Goal: Task Accomplishment & Management: Use online tool/utility

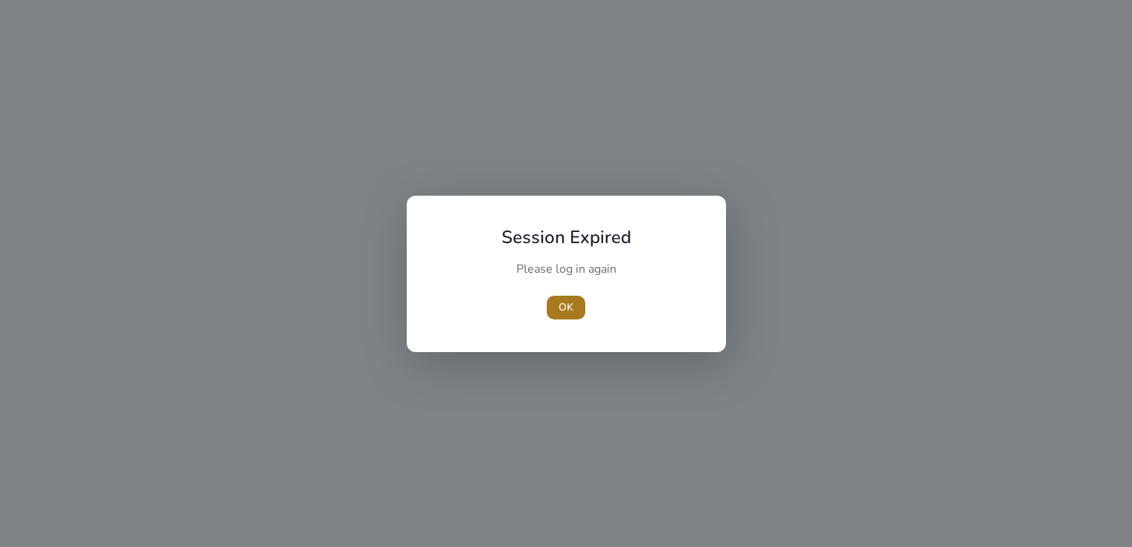
click at [556, 307] on span "button" at bounding box center [566, 308] width 39 height 36
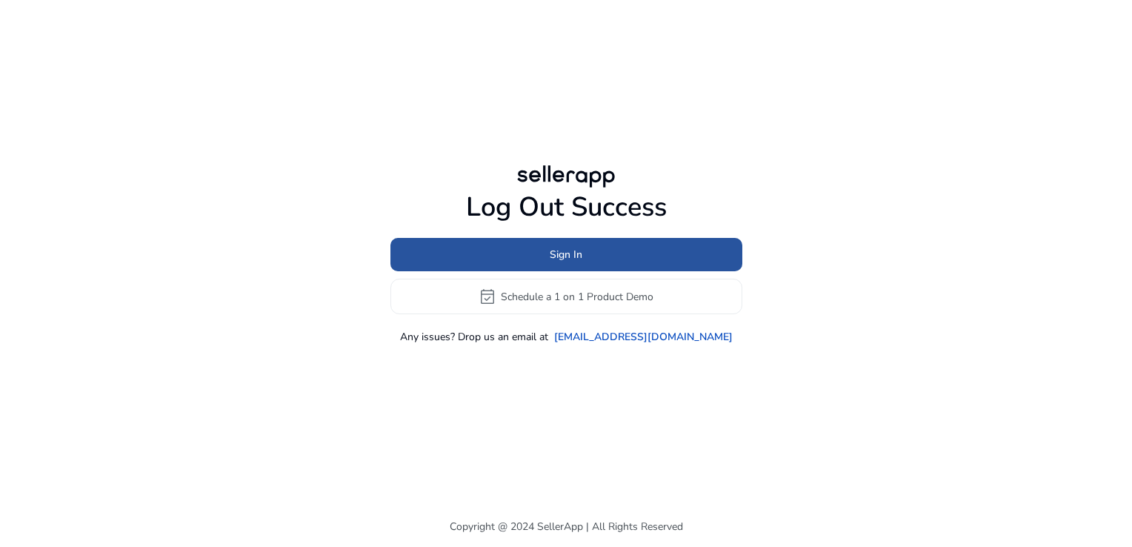
click at [621, 257] on span at bounding box center [566, 255] width 352 height 36
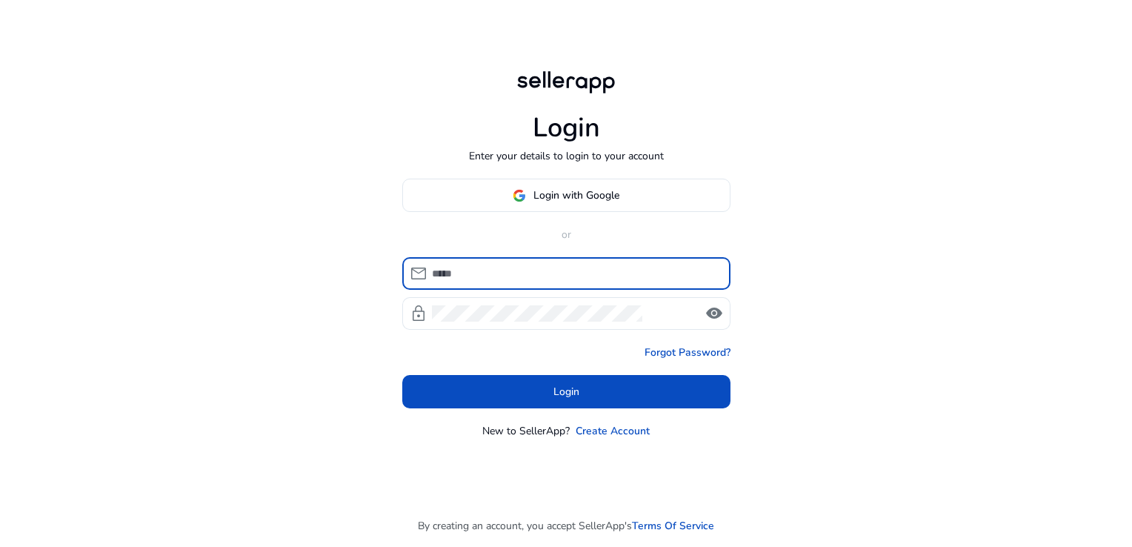
type input "**********"
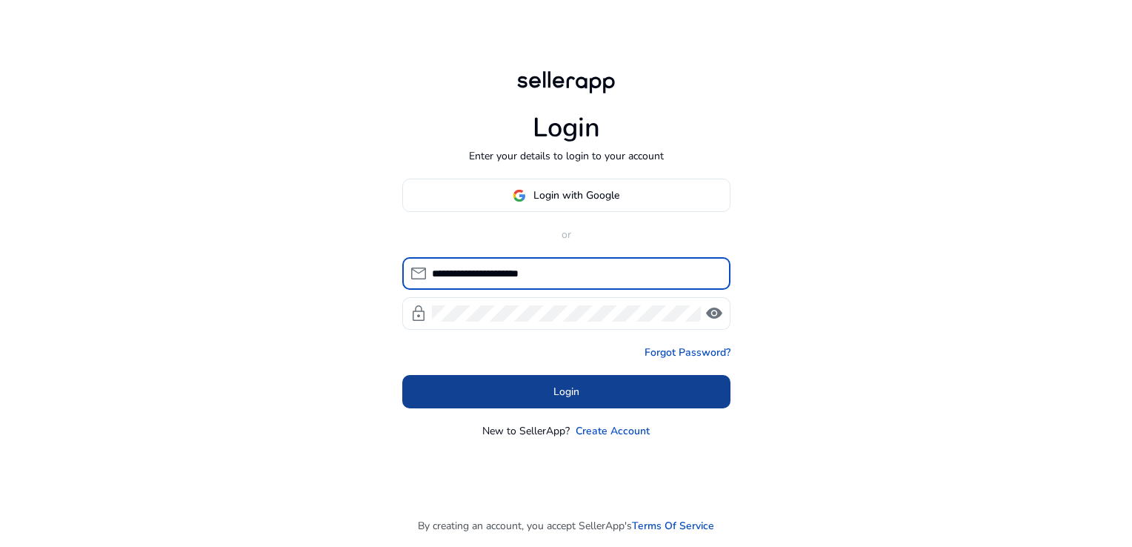
click at [621, 386] on span at bounding box center [566, 392] width 328 height 36
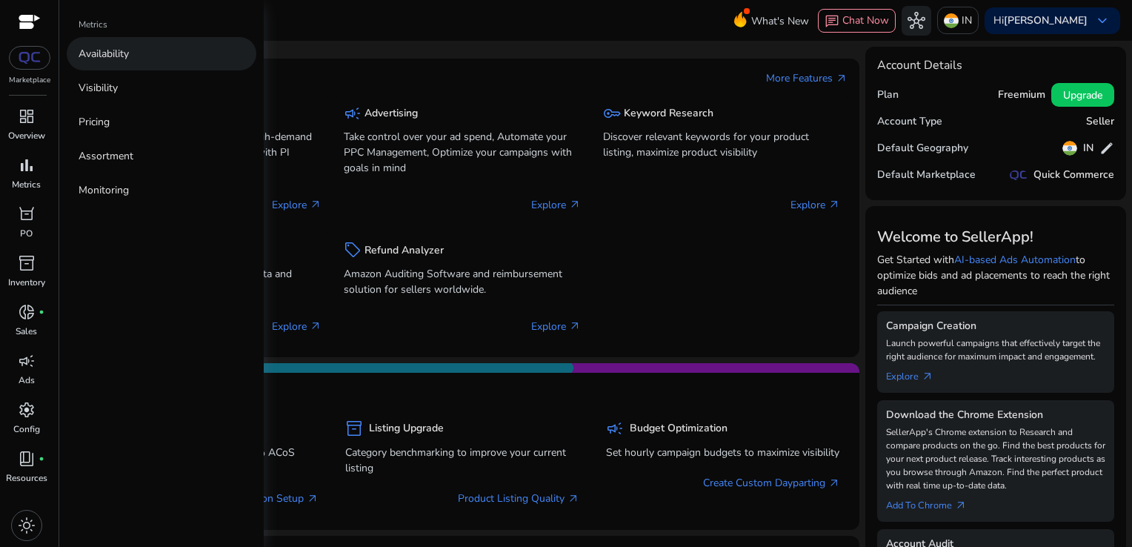
click at [137, 53] on link "Availability" at bounding box center [162, 53] width 190 height 33
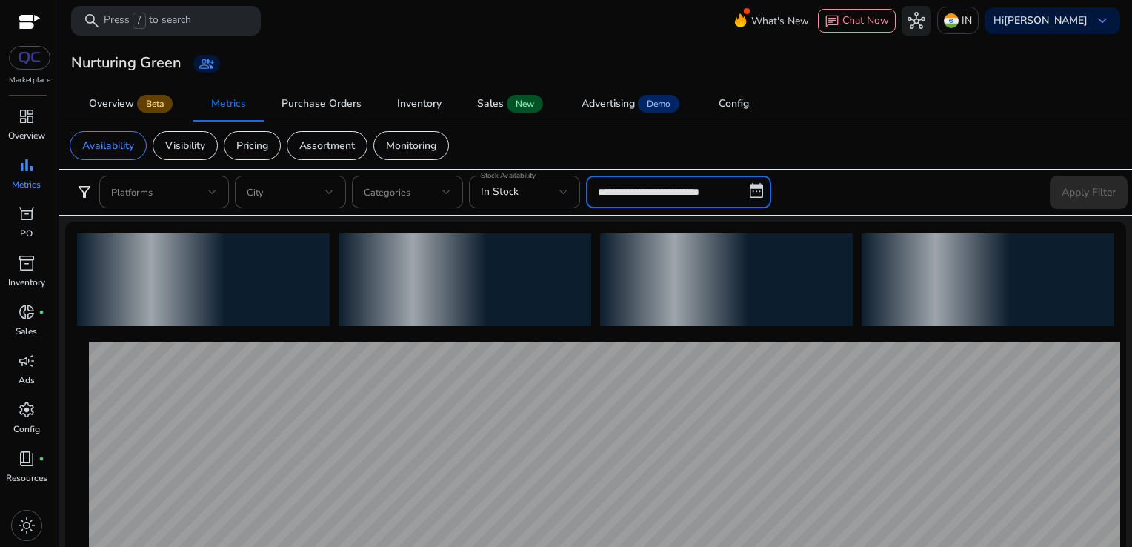
click at [601, 190] on input "**********" at bounding box center [678, 192] width 185 height 33
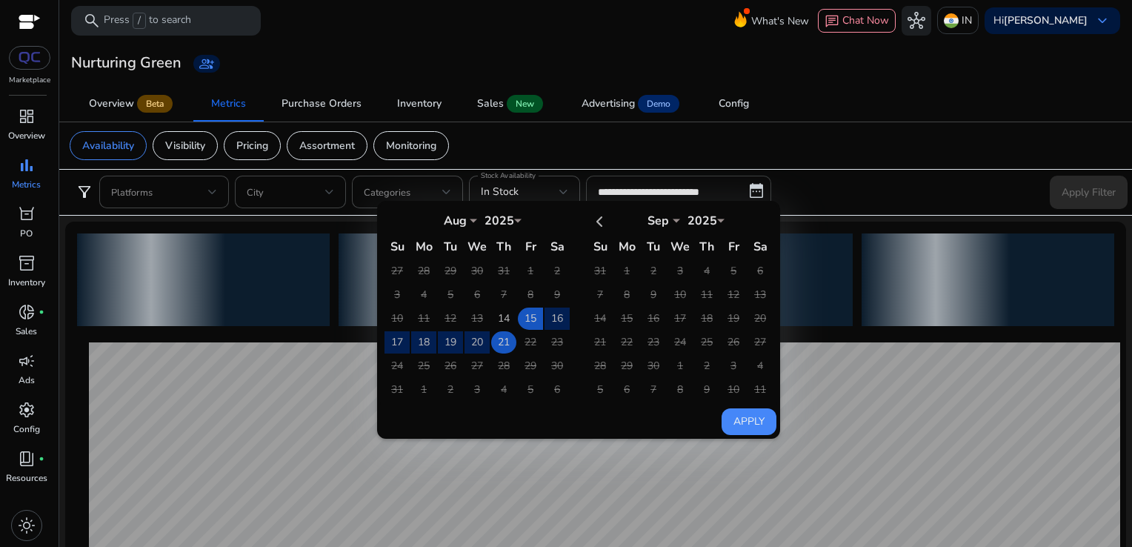
click at [509, 333] on td "21" at bounding box center [503, 342] width 25 height 22
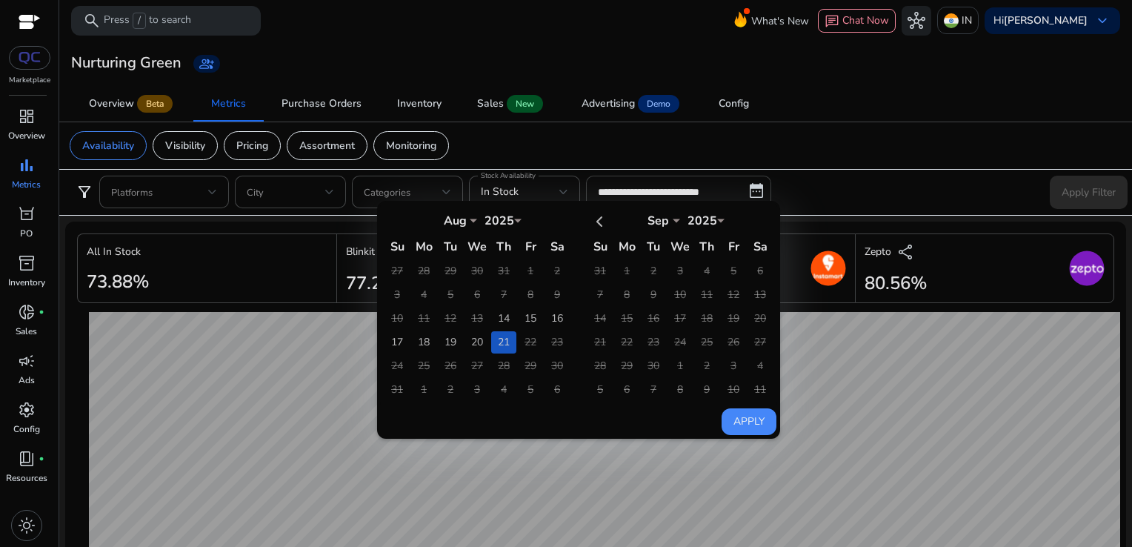
click at [738, 419] on button "Apply" at bounding box center [748, 421] width 55 height 27
type input "**********"
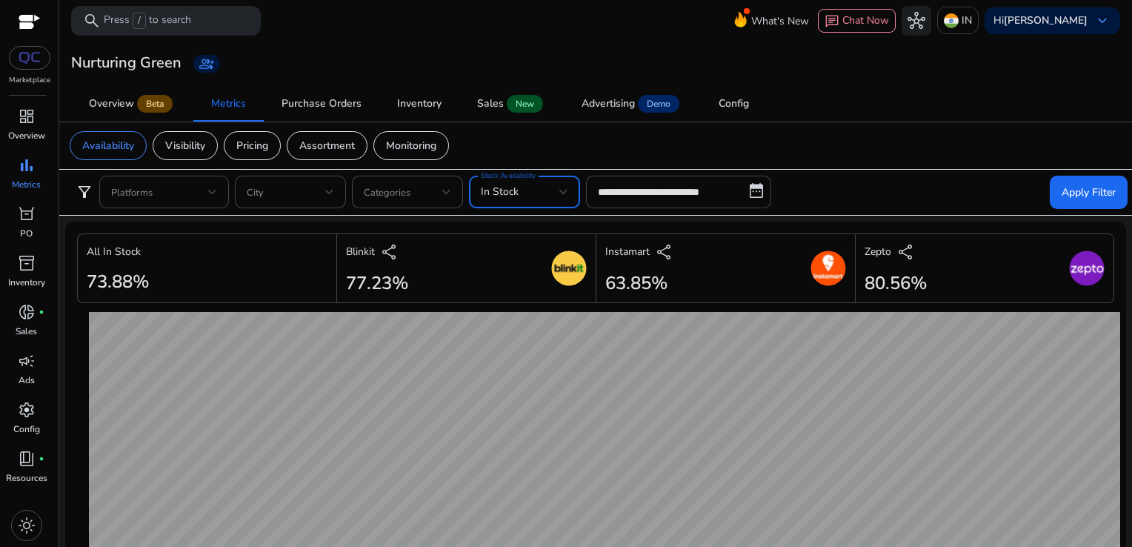
click at [553, 192] on div "In Stock" at bounding box center [520, 192] width 78 height 16
click at [809, 184] on div at bounding box center [566, 273] width 1132 height 547
click at [1069, 182] on span at bounding box center [1088, 192] width 78 height 36
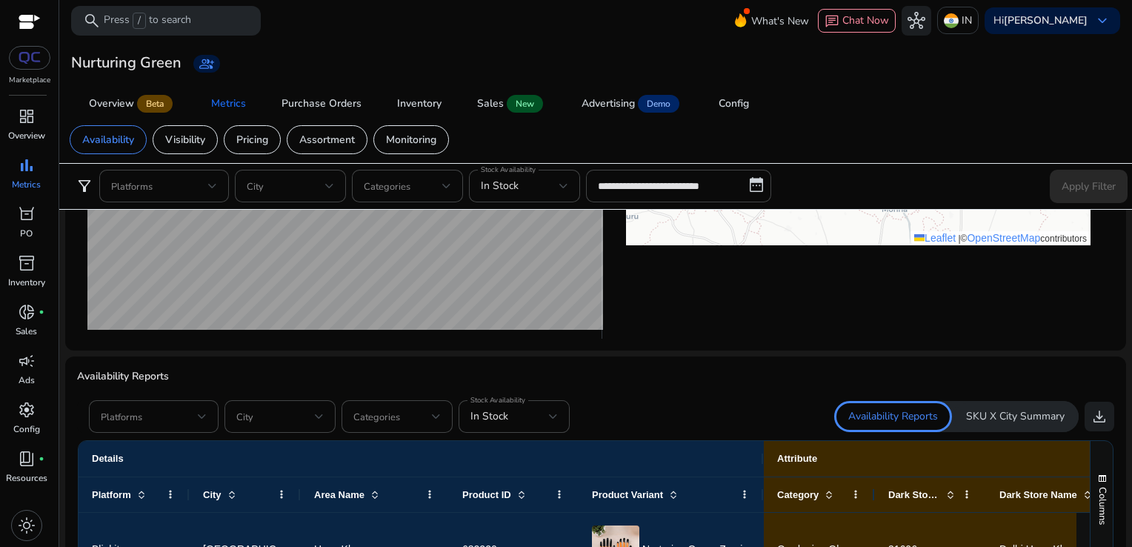
scroll to position [734, 0]
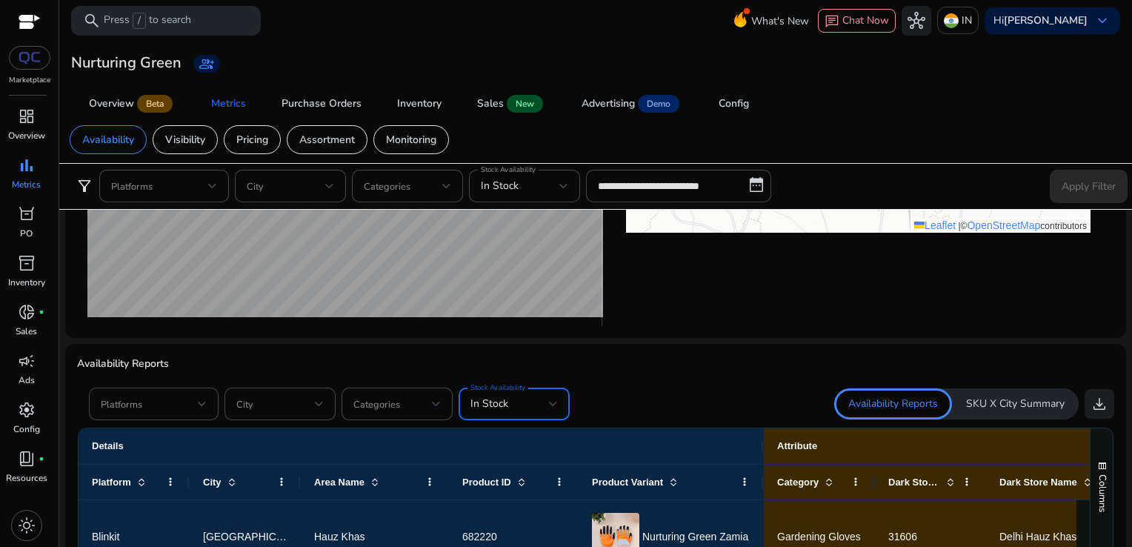
click at [511, 401] on div "In Stock" at bounding box center [509, 403] width 78 height 16
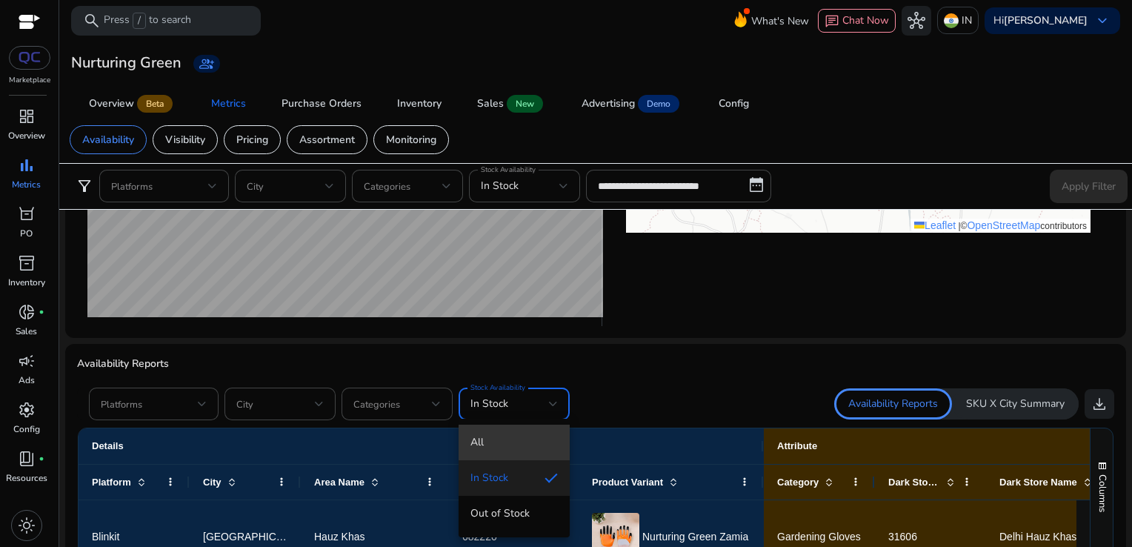
click at [484, 444] on span "All" at bounding box center [513, 442] width 87 height 16
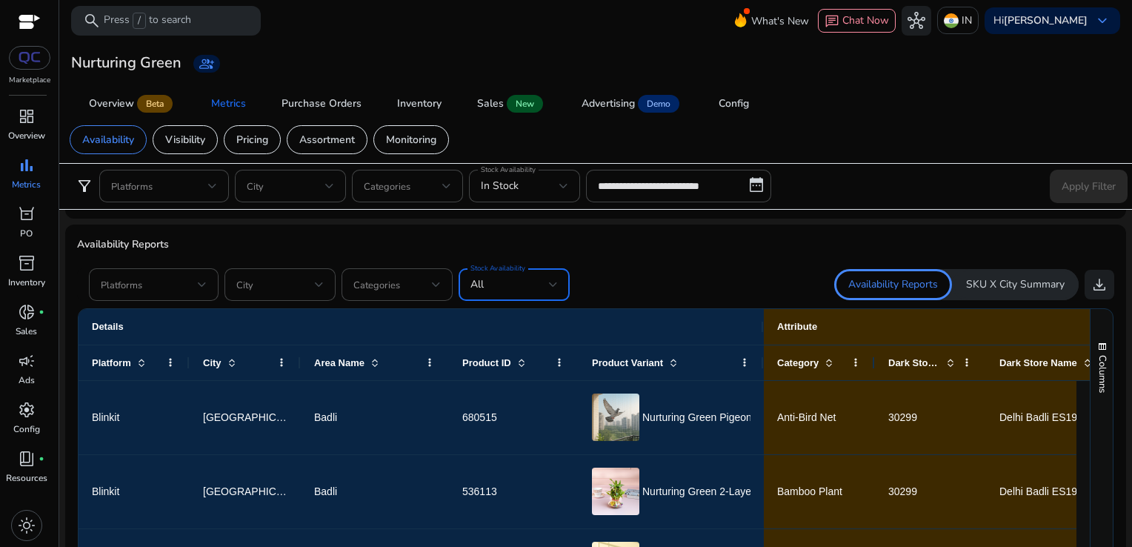
scroll to position [852, 0]
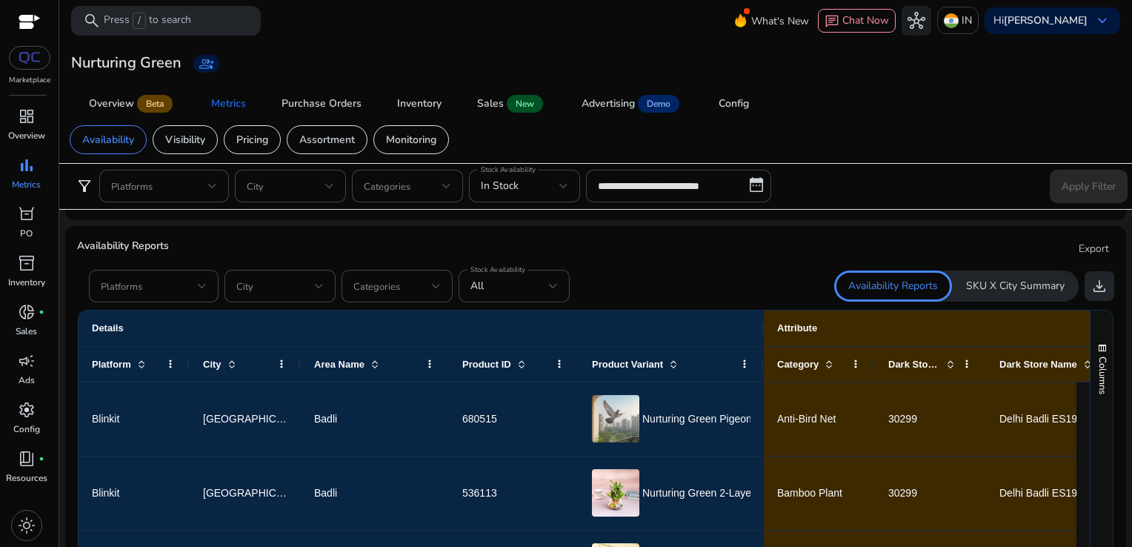
click at [1102, 284] on button "download" at bounding box center [1099, 286] width 30 height 30
